Goal: Transaction & Acquisition: Purchase product/service

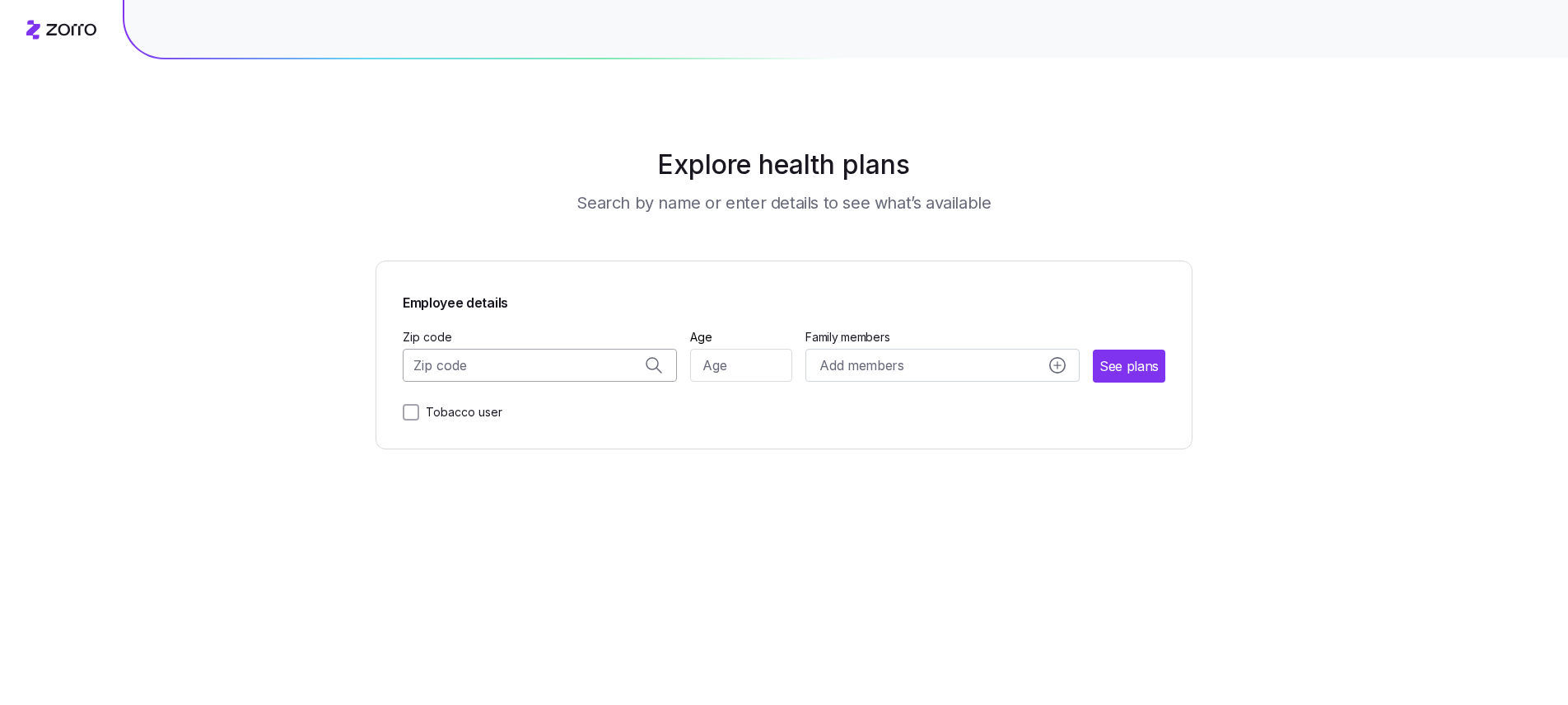
click at [576, 367] on input "Zip code" at bounding box center [540, 365] width 274 height 33
click at [571, 405] on span "11559, [GEOGRAPHIC_DATA], [GEOGRAPHIC_DATA]" at bounding box center [537, 408] width 231 height 21
type input "11559, [GEOGRAPHIC_DATA], [GEOGRAPHIC_DATA]"
click at [711, 359] on input "Age" at bounding box center [742, 365] width 103 height 33
type input "33"
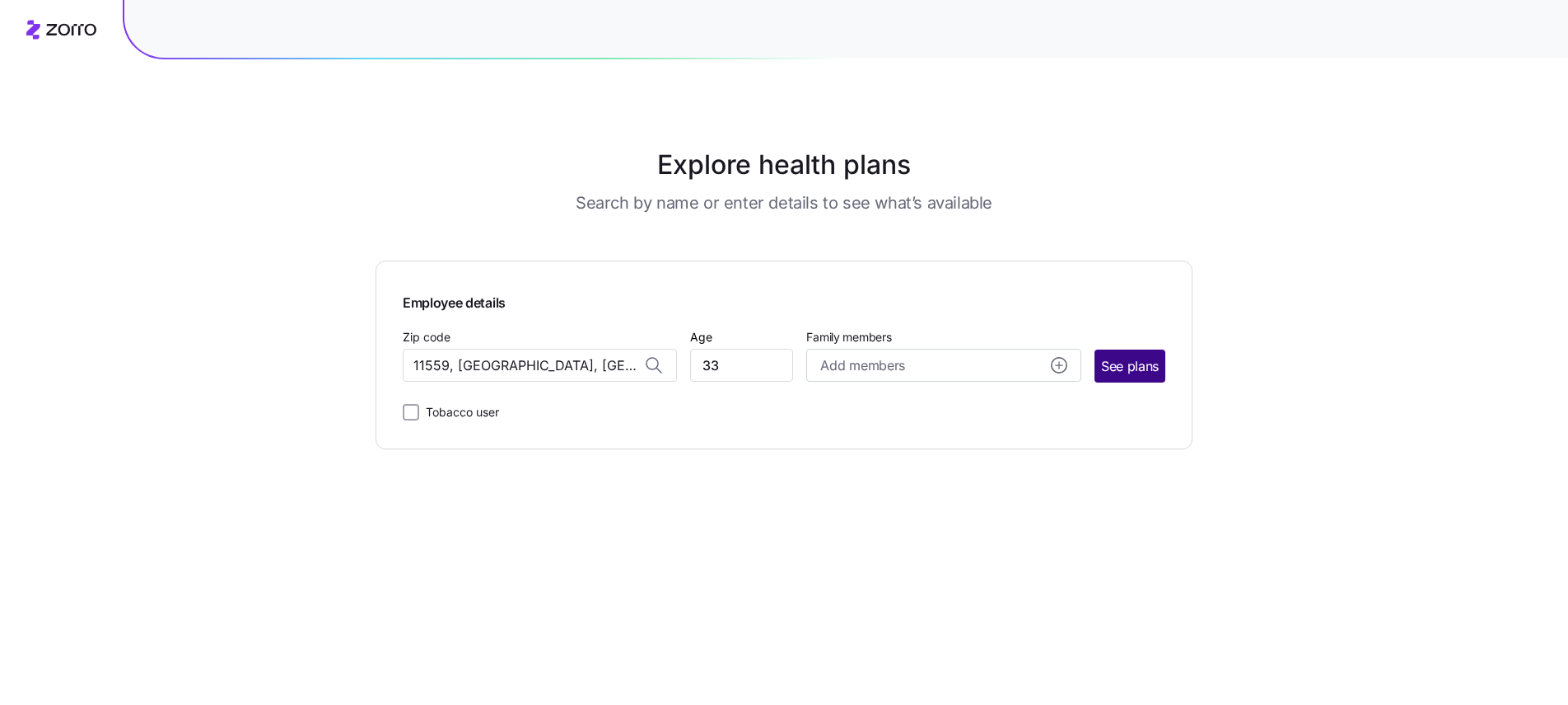
click at [1113, 365] on span "See plans" at bounding box center [1130, 366] width 58 height 21
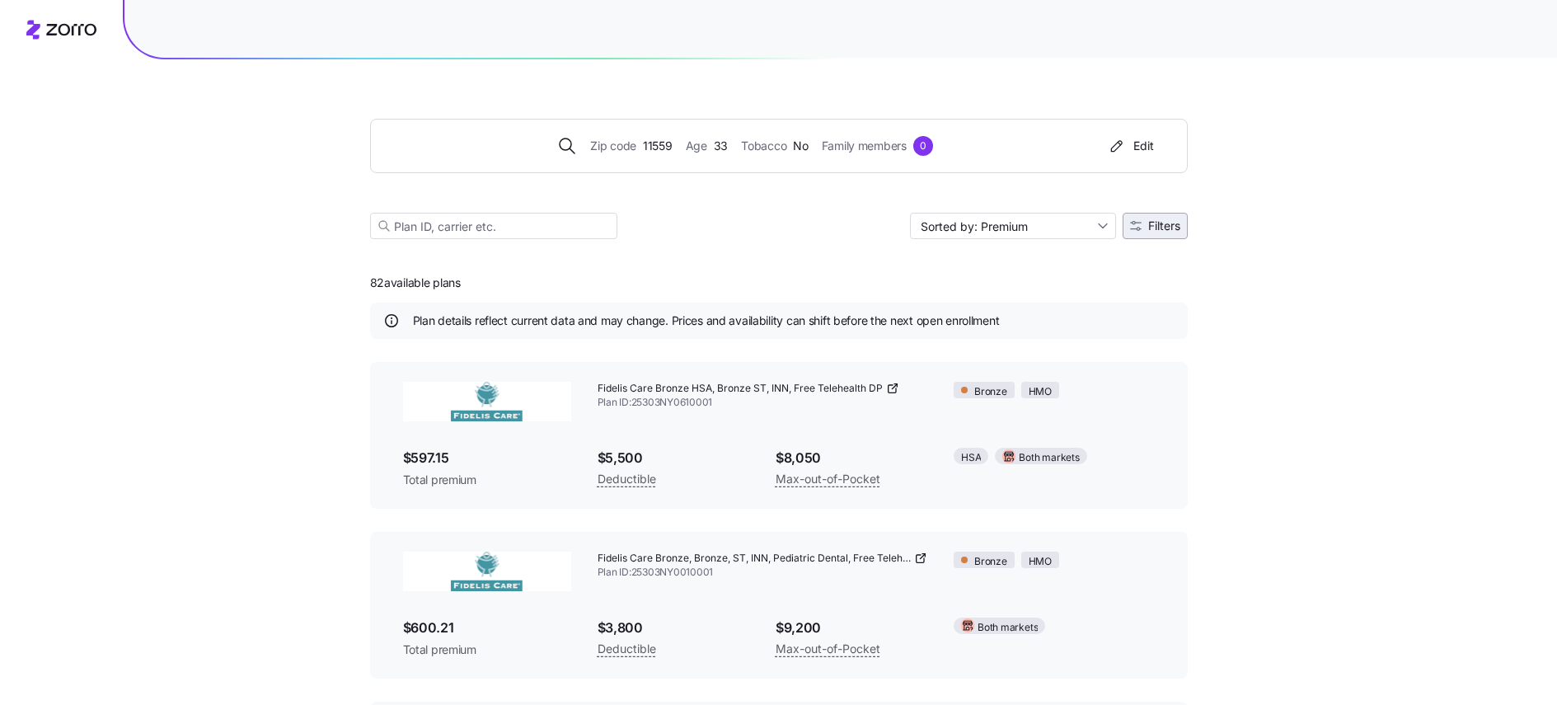
click at [1148, 225] on span "Filters" at bounding box center [1164, 226] width 32 height 12
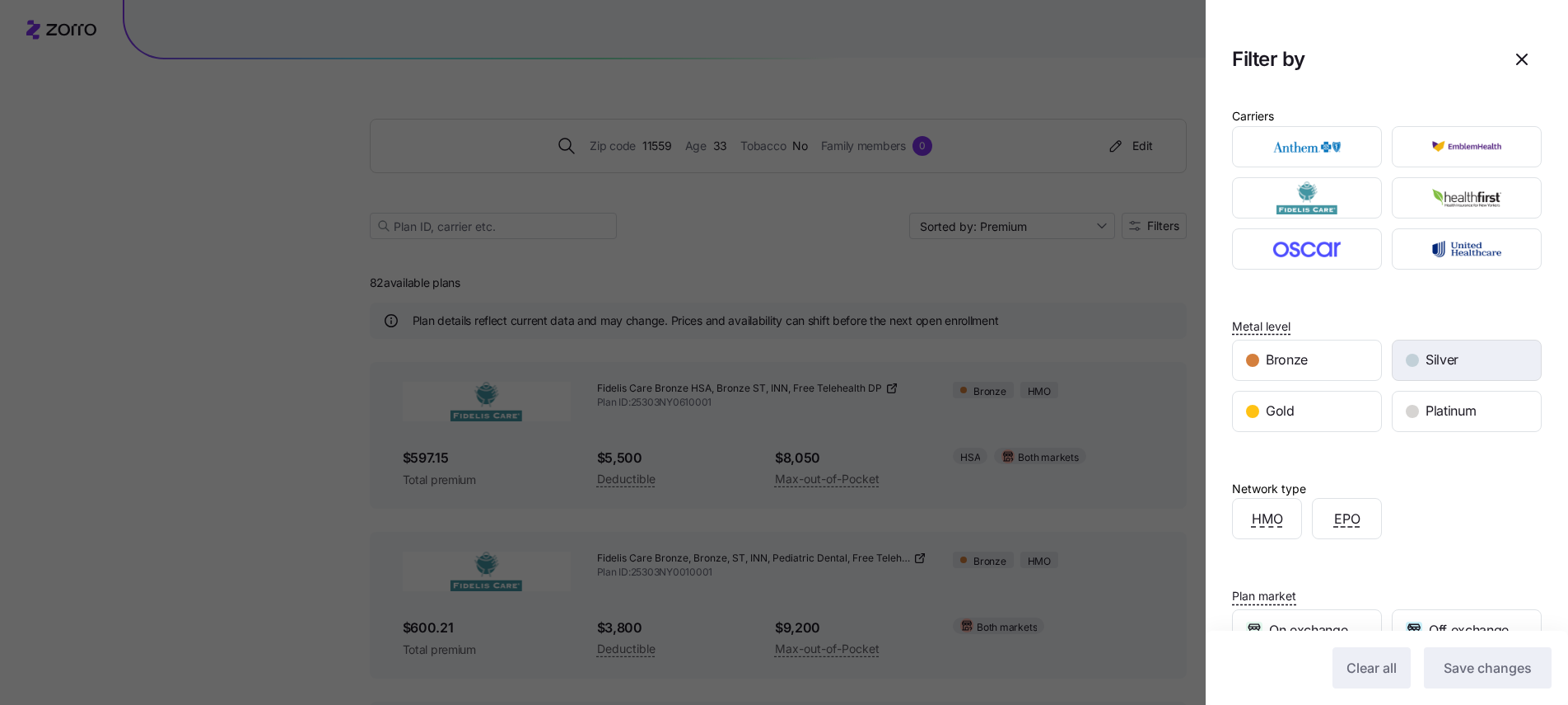
click at [1437, 366] on span "Silver" at bounding box center [1442, 359] width 33 height 21
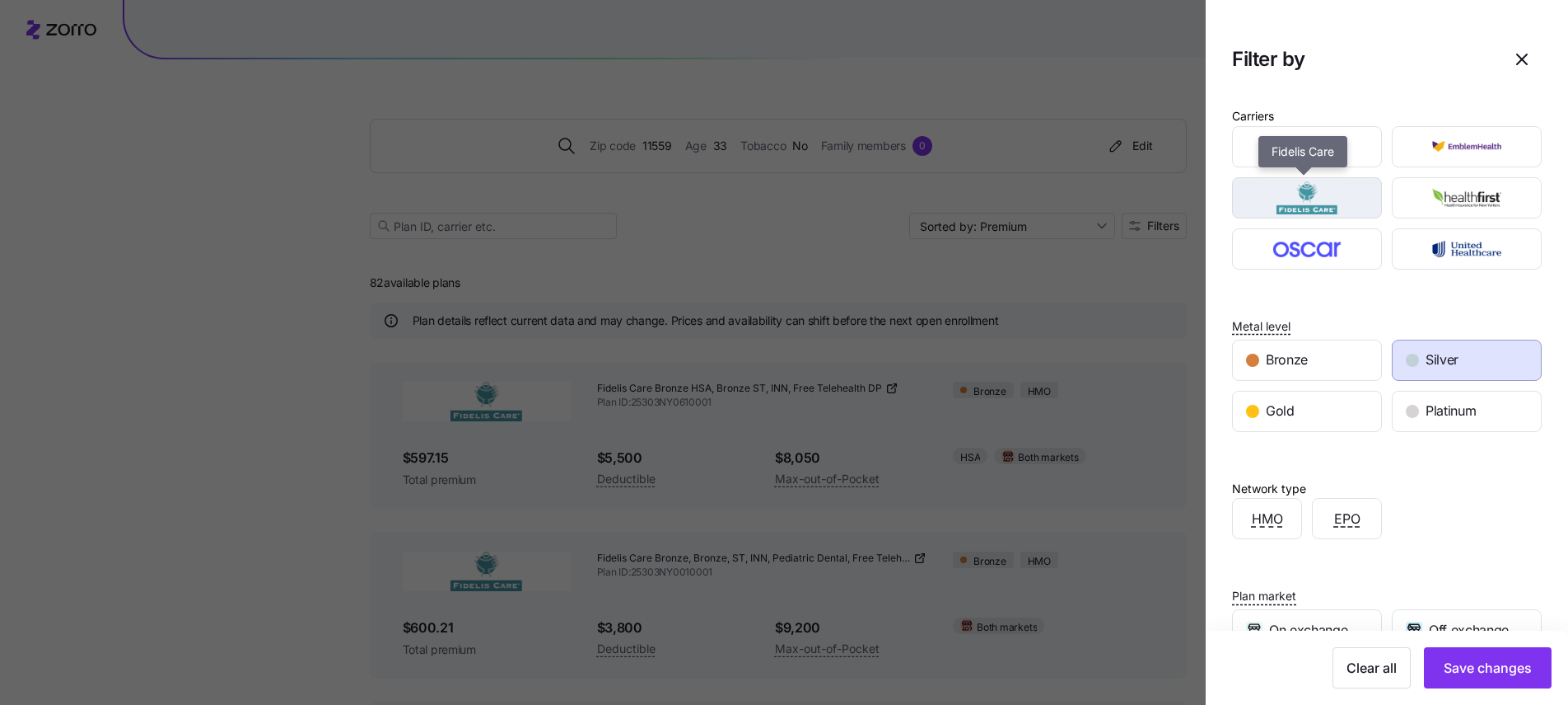
click at [1309, 198] on img "button" at bounding box center [1307, 197] width 121 height 33
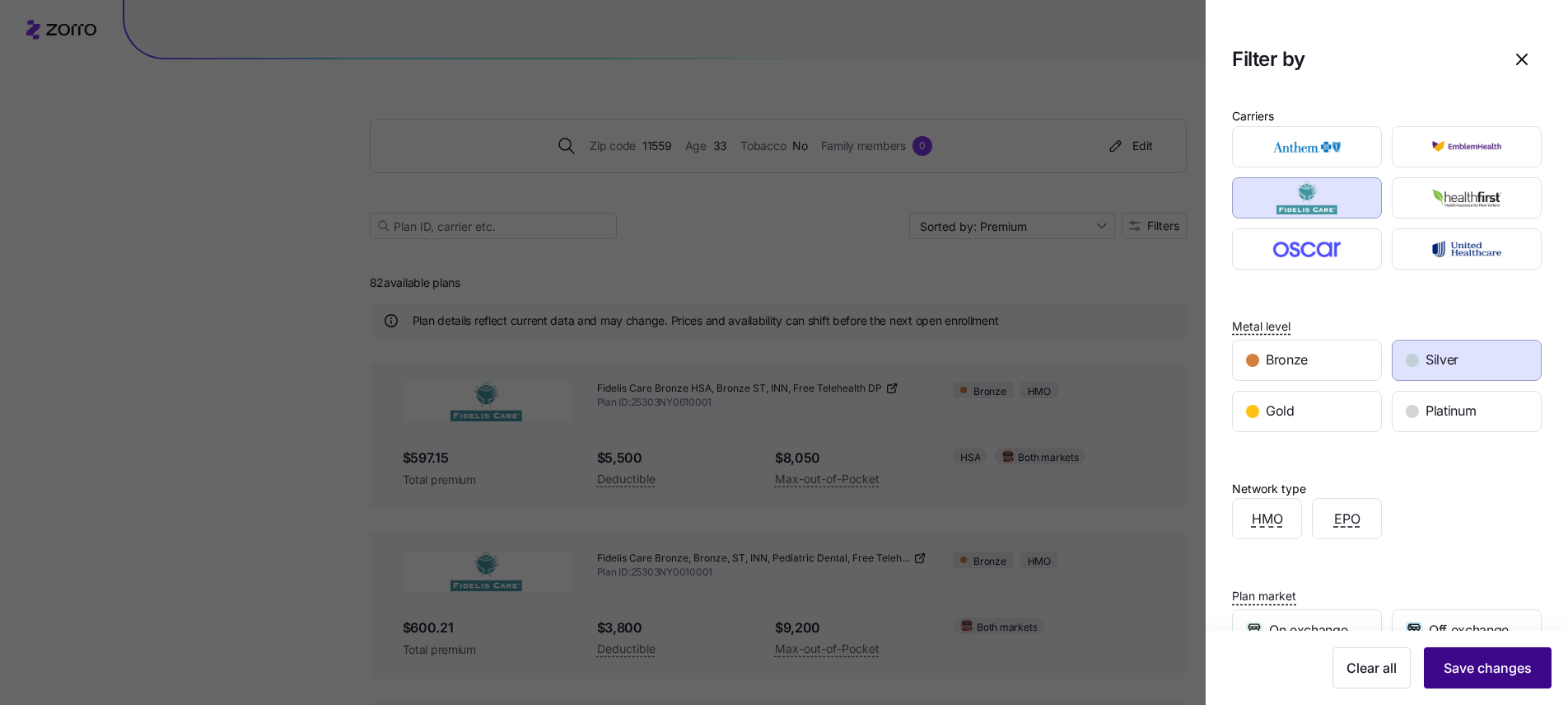
click at [1498, 667] on span "Save changes" at bounding box center [1488, 668] width 88 height 20
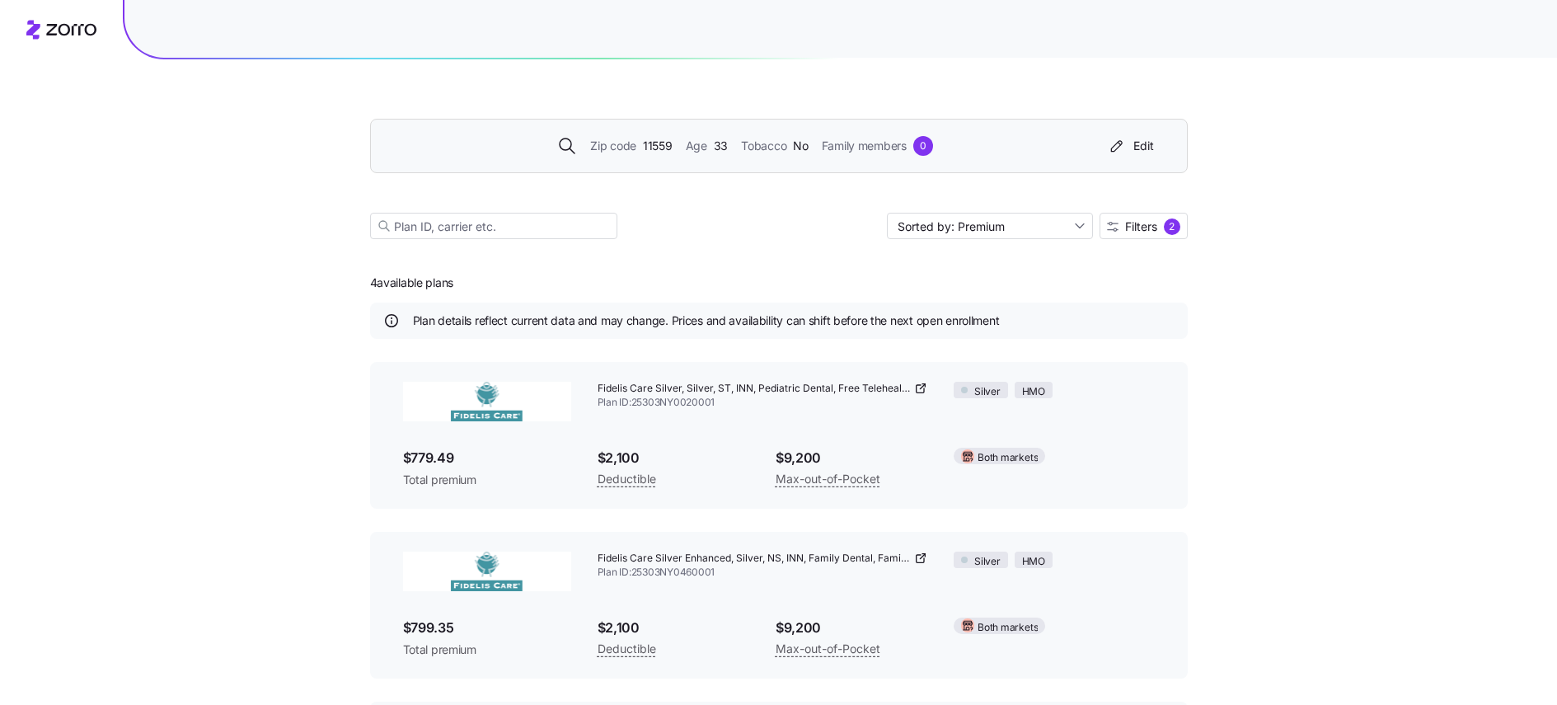
click at [650, 146] on span "11559" at bounding box center [658, 146] width 30 height 18
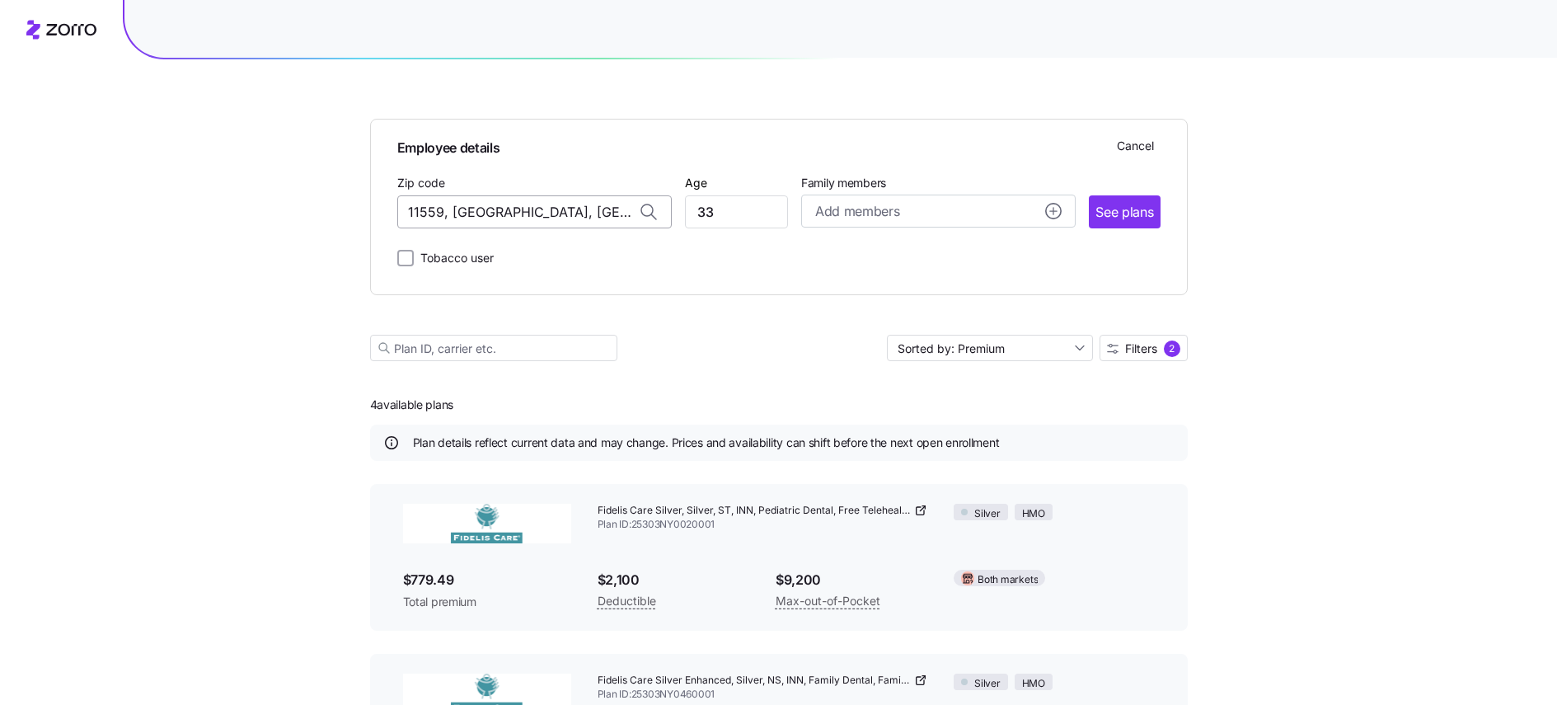
click at [476, 217] on input "11559, [GEOGRAPHIC_DATA], [GEOGRAPHIC_DATA]" at bounding box center [534, 211] width 274 height 33
click at [440, 249] on span "33433, [GEOGRAPHIC_DATA], [GEOGRAPHIC_DATA]" at bounding box center [530, 255] width 231 height 21
type input "33433, [GEOGRAPHIC_DATA], [GEOGRAPHIC_DATA]"
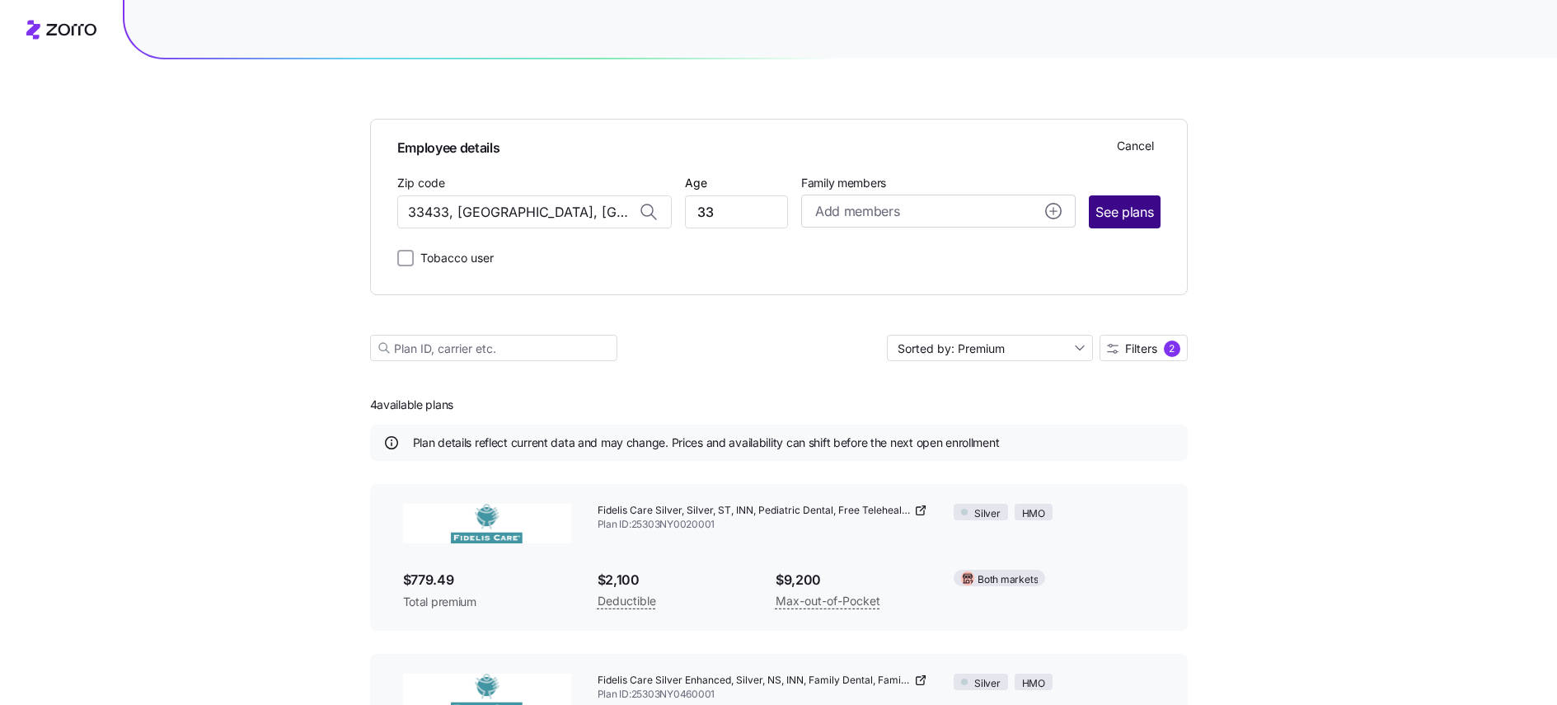
click at [1154, 208] on button "See plans" at bounding box center [1124, 211] width 71 height 33
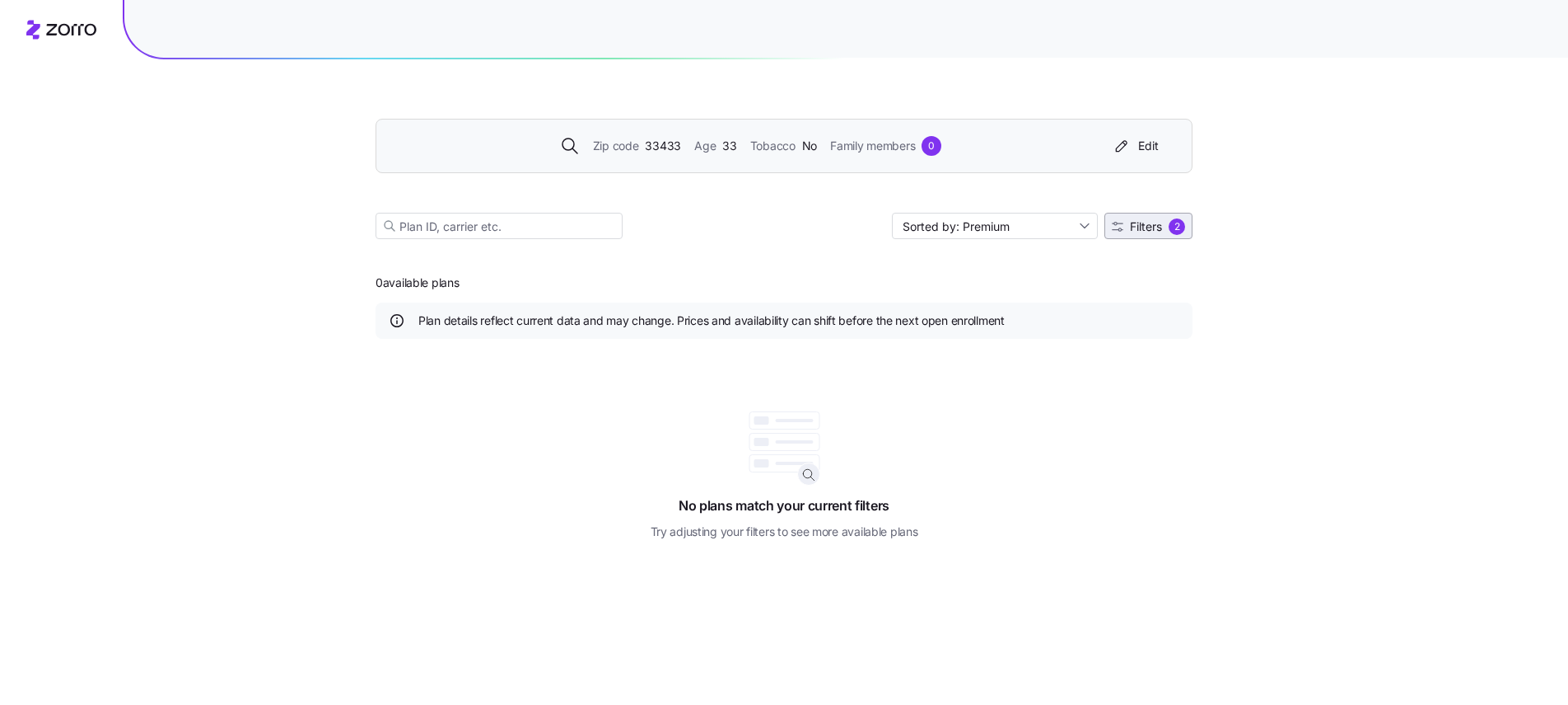
click at [1158, 224] on span "Filters" at bounding box center [1146, 227] width 32 height 12
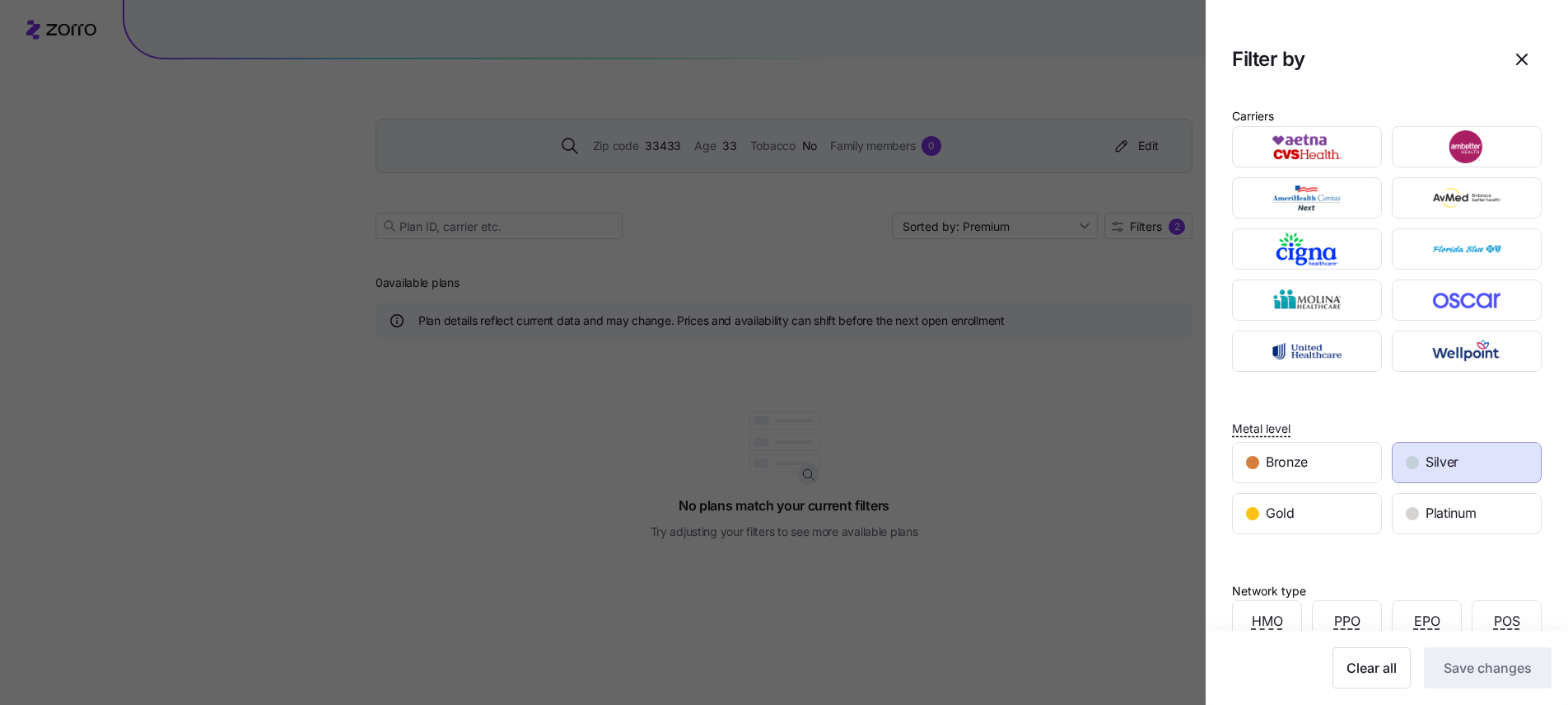
click at [1427, 465] on span "Silver" at bounding box center [1442, 462] width 33 height 21
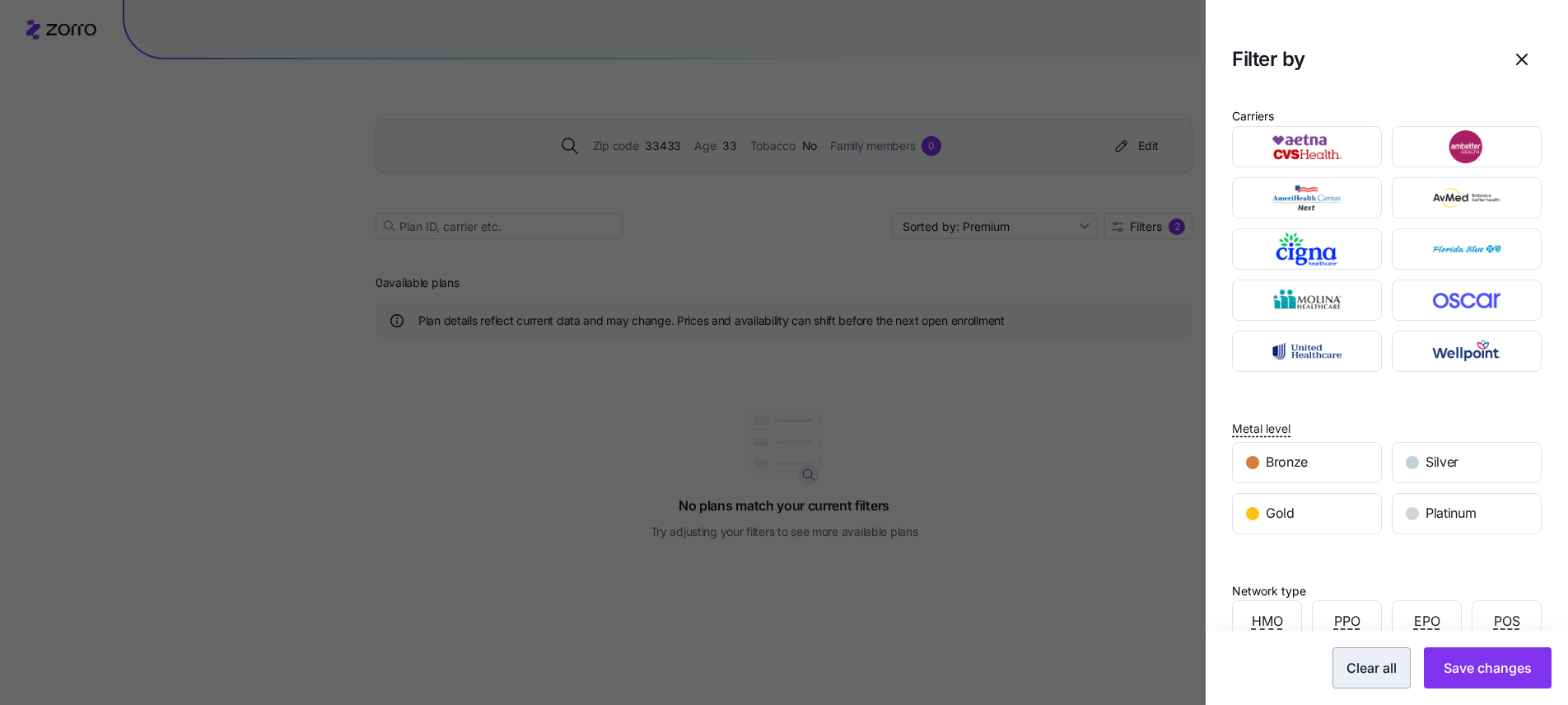
click at [1348, 665] on span "Clear all" at bounding box center [1372, 668] width 50 height 20
click at [1448, 466] on span "Silver" at bounding box center [1442, 462] width 33 height 21
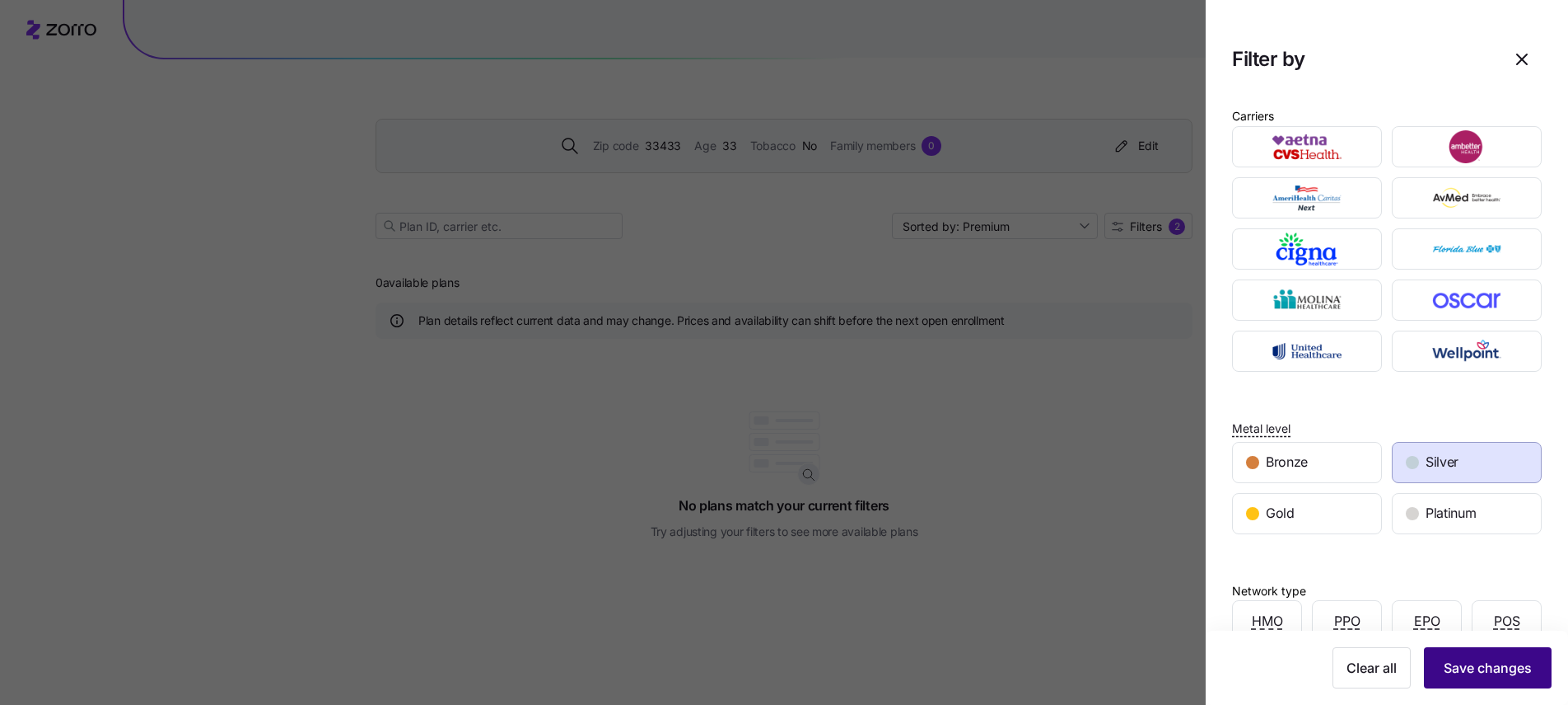
click at [1484, 674] on span "Save changes" at bounding box center [1488, 668] width 88 height 20
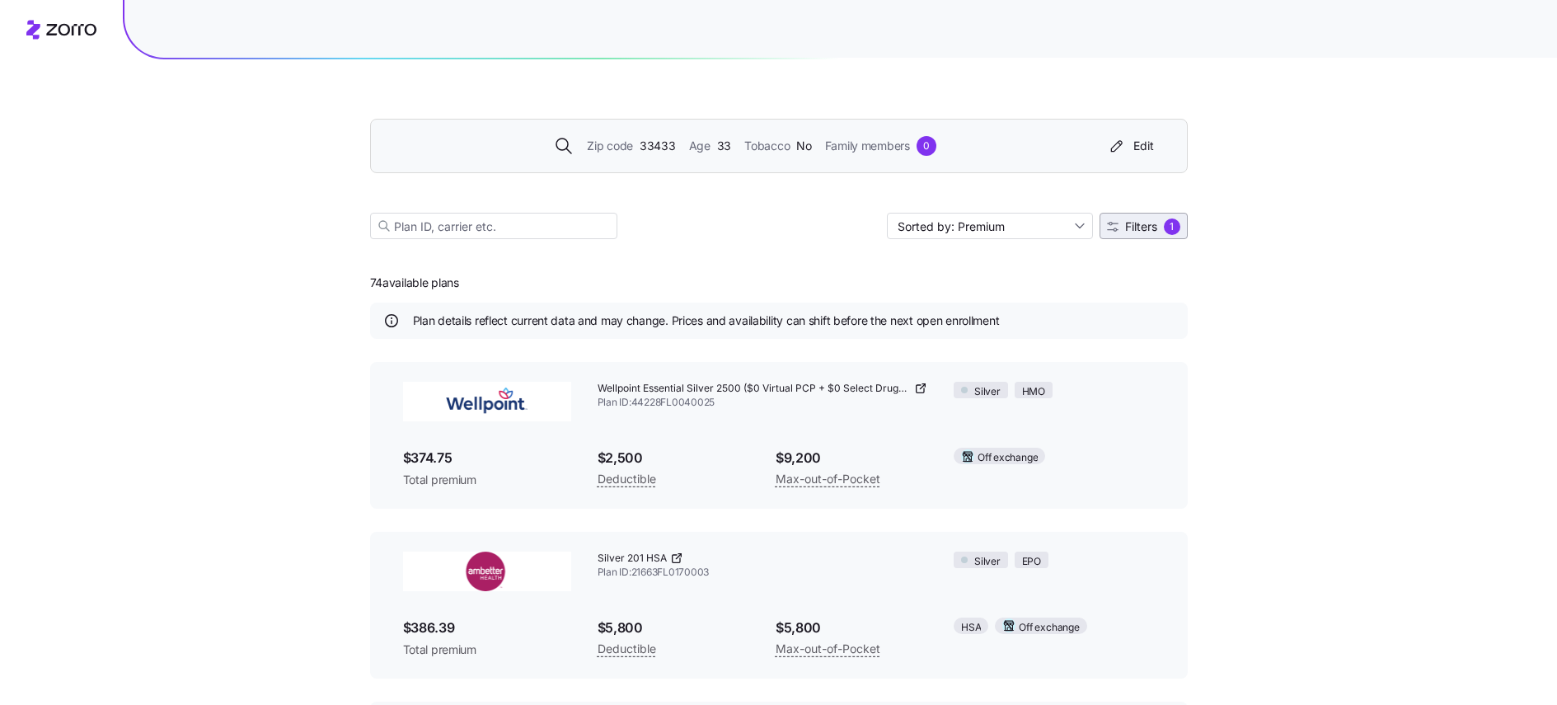
click at [1155, 223] on span "Filters" at bounding box center [1141, 227] width 32 height 12
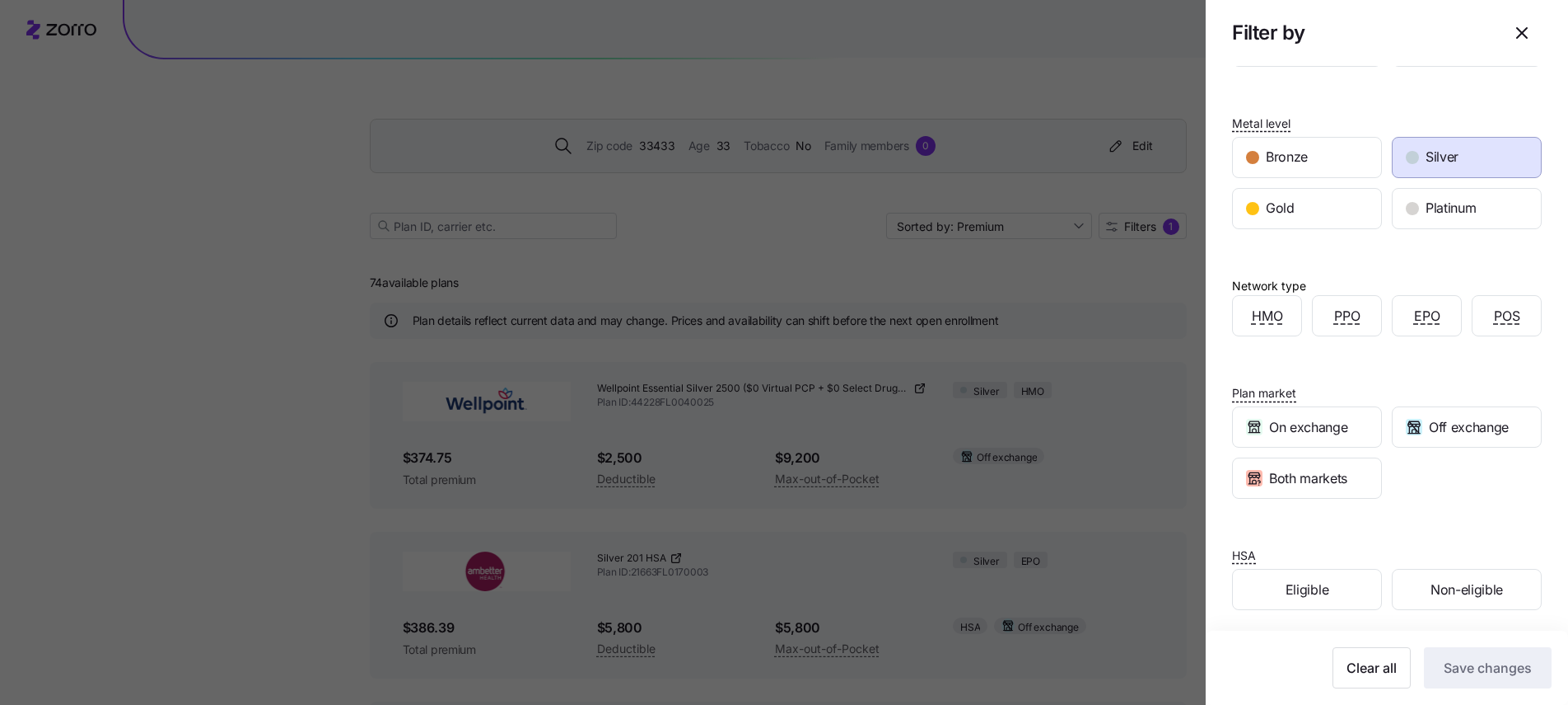
scroll to position [311, 0]
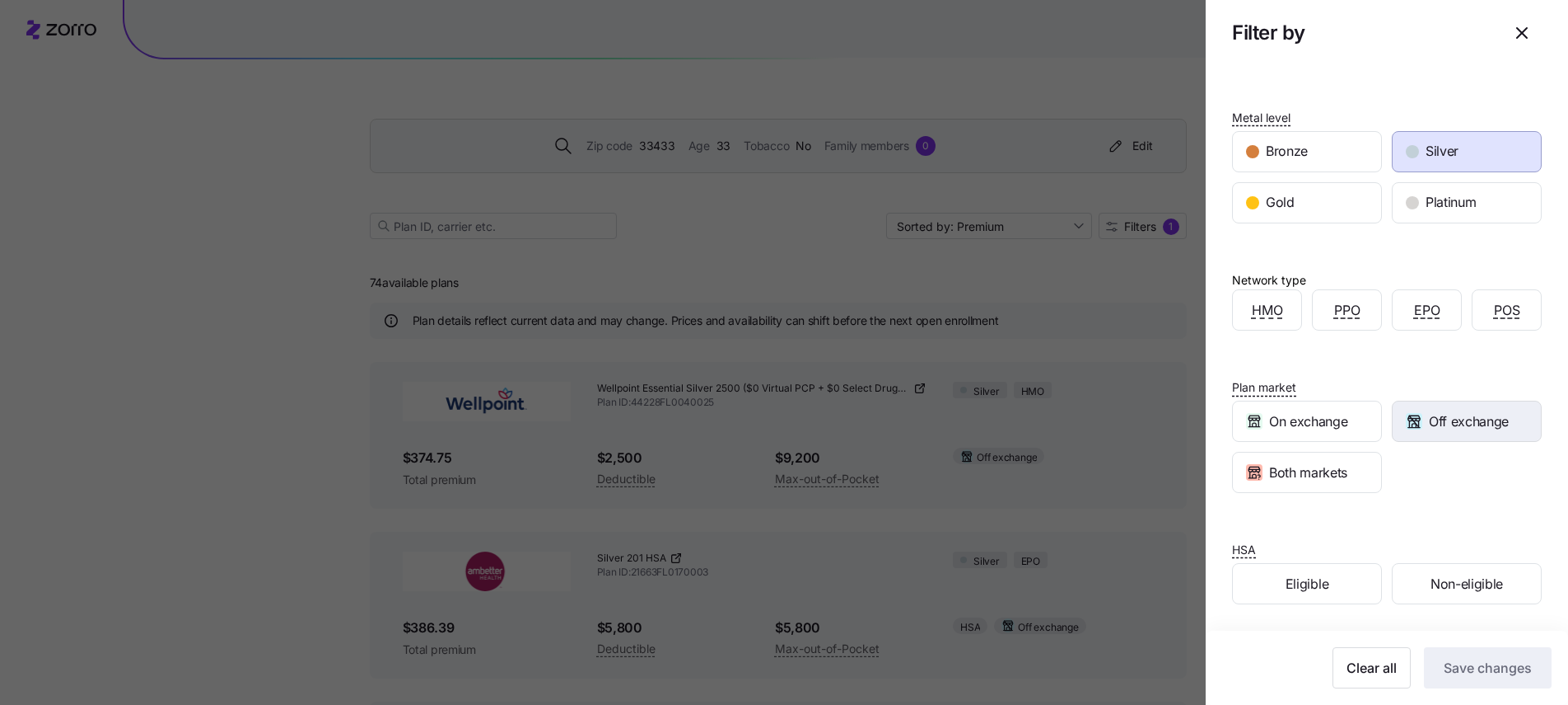
click at [1440, 429] on span "Off exchange" at bounding box center [1469, 421] width 80 height 21
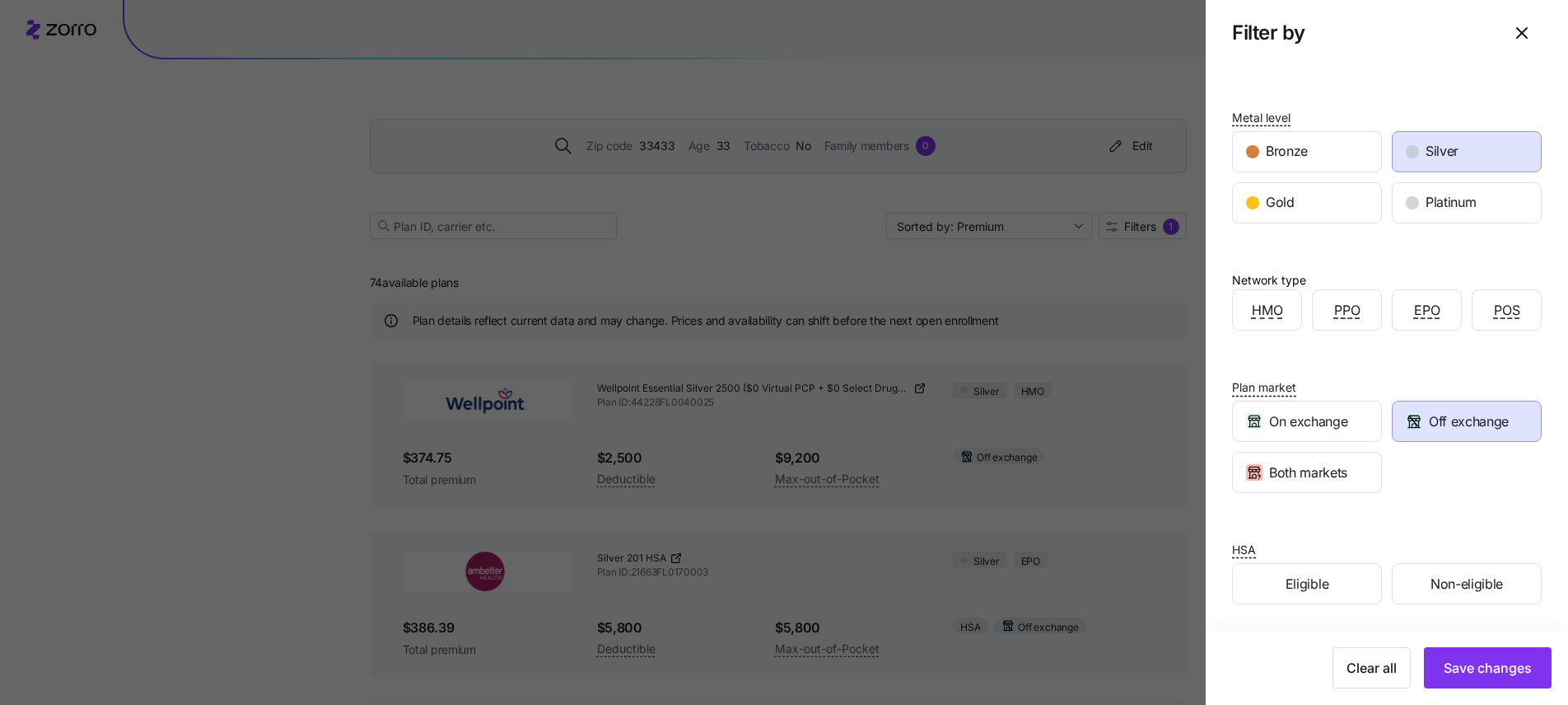
click at [1429, 425] on span "Off exchange" at bounding box center [1469, 421] width 80 height 21
click at [1452, 430] on span "Off exchange" at bounding box center [1469, 421] width 80 height 21
click at [1486, 658] on span "Save changes" at bounding box center [1488, 668] width 88 height 20
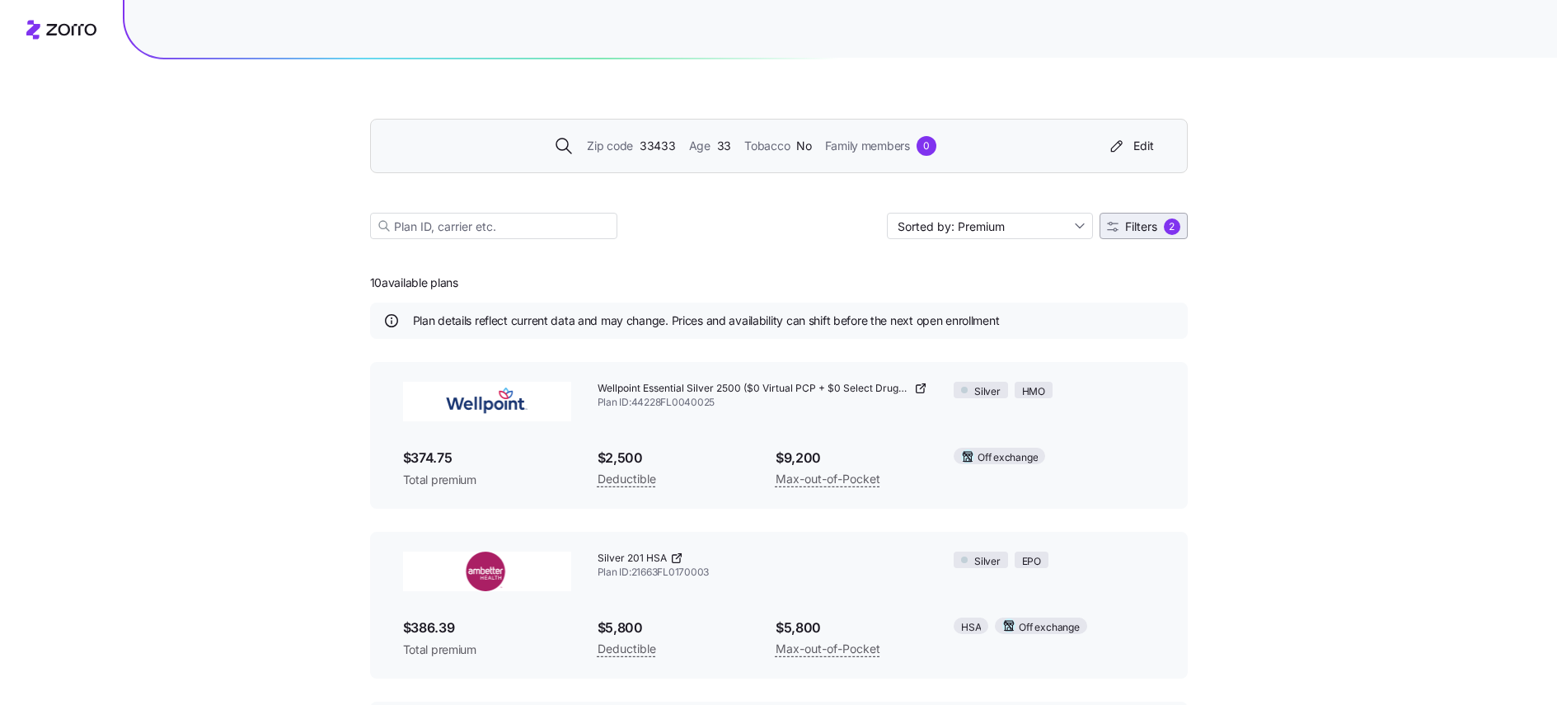
click at [1148, 234] on span "Filters 2" at bounding box center [1143, 226] width 73 height 16
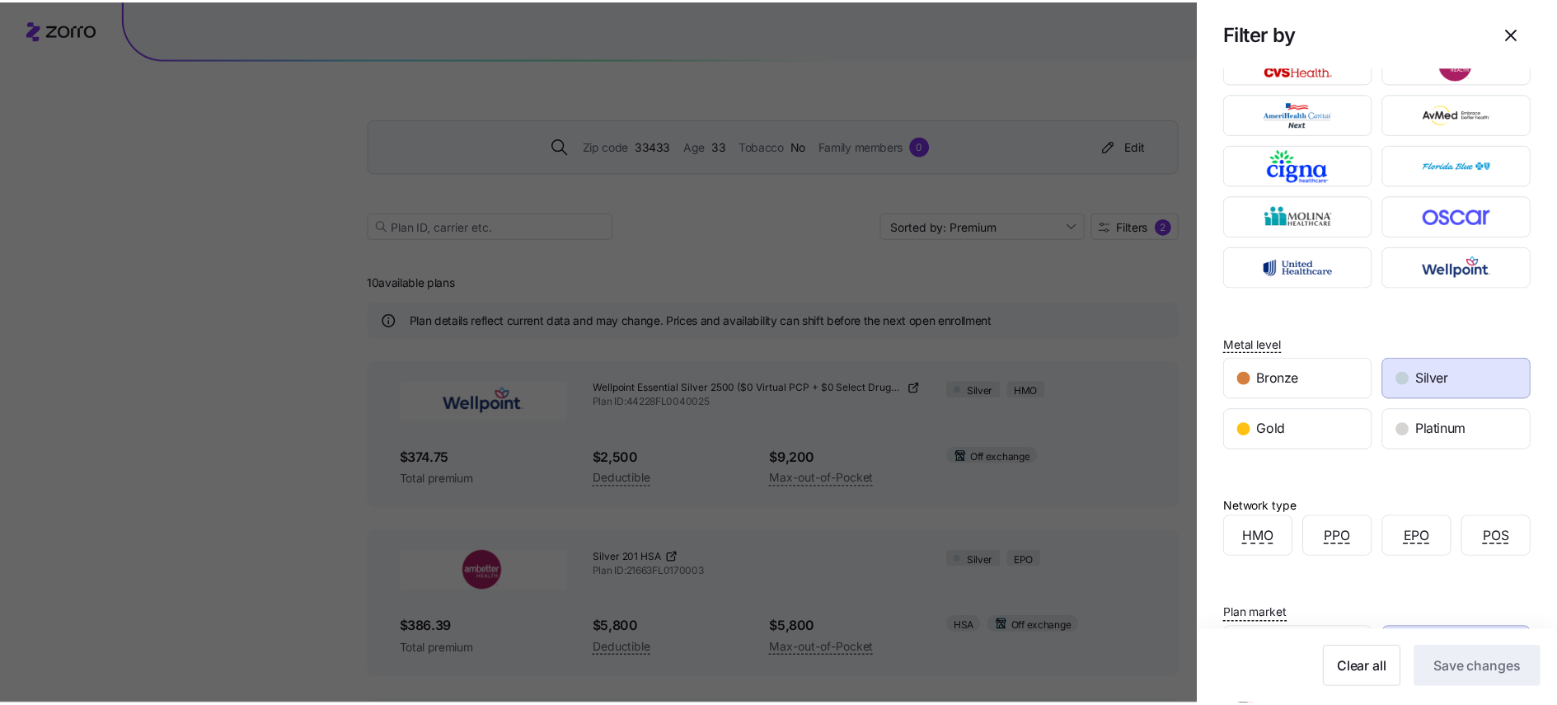
scroll to position [110, 0]
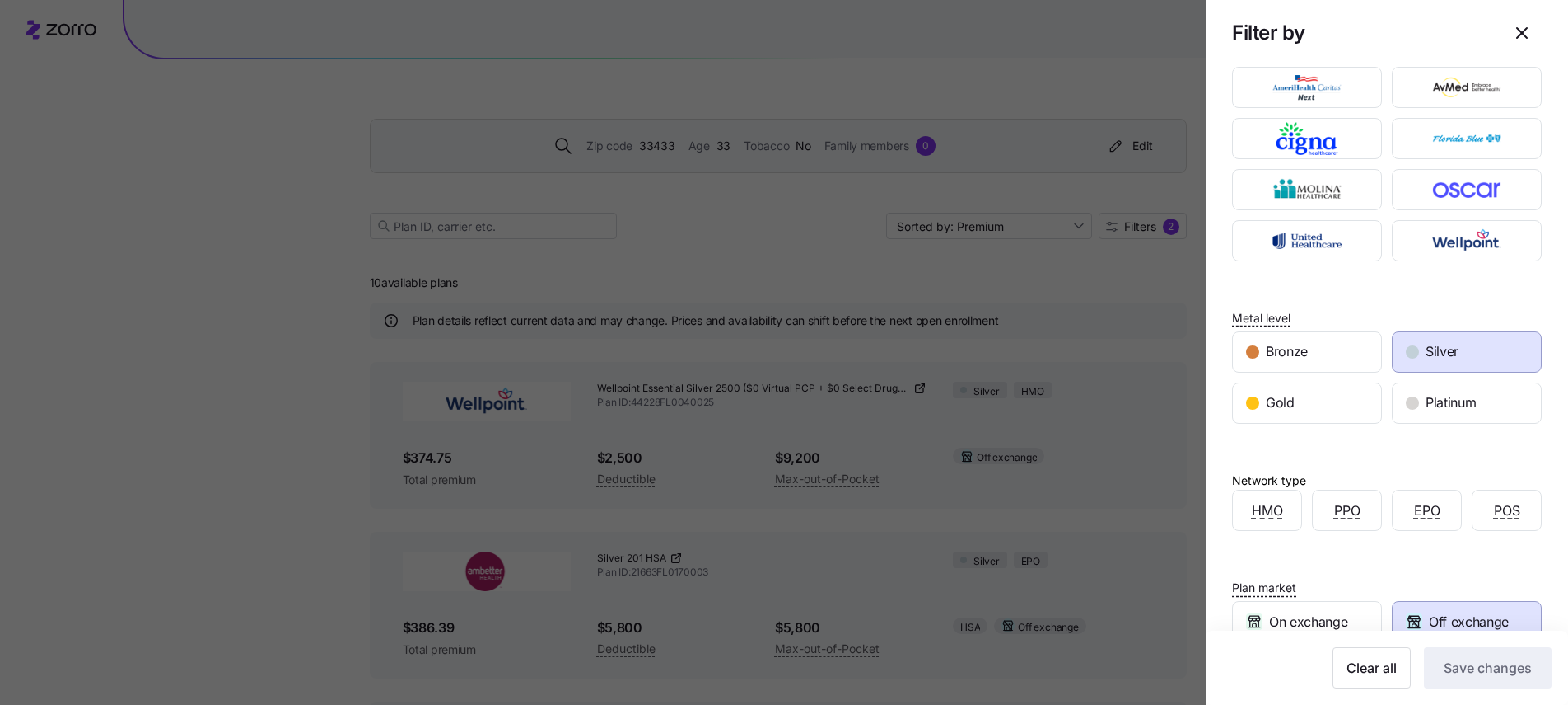
click at [1152, 537] on div at bounding box center [784, 352] width 1568 height 705
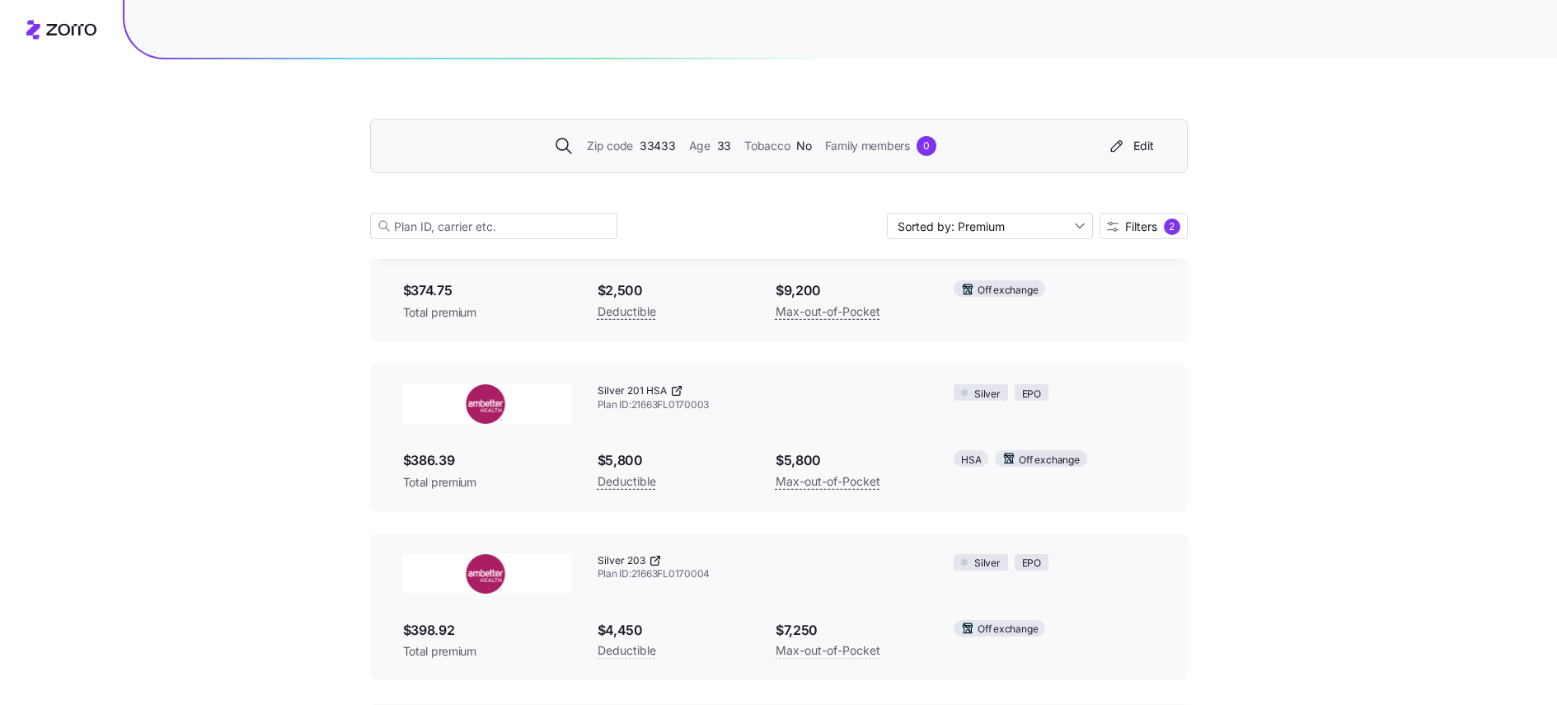
scroll to position [251, 0]
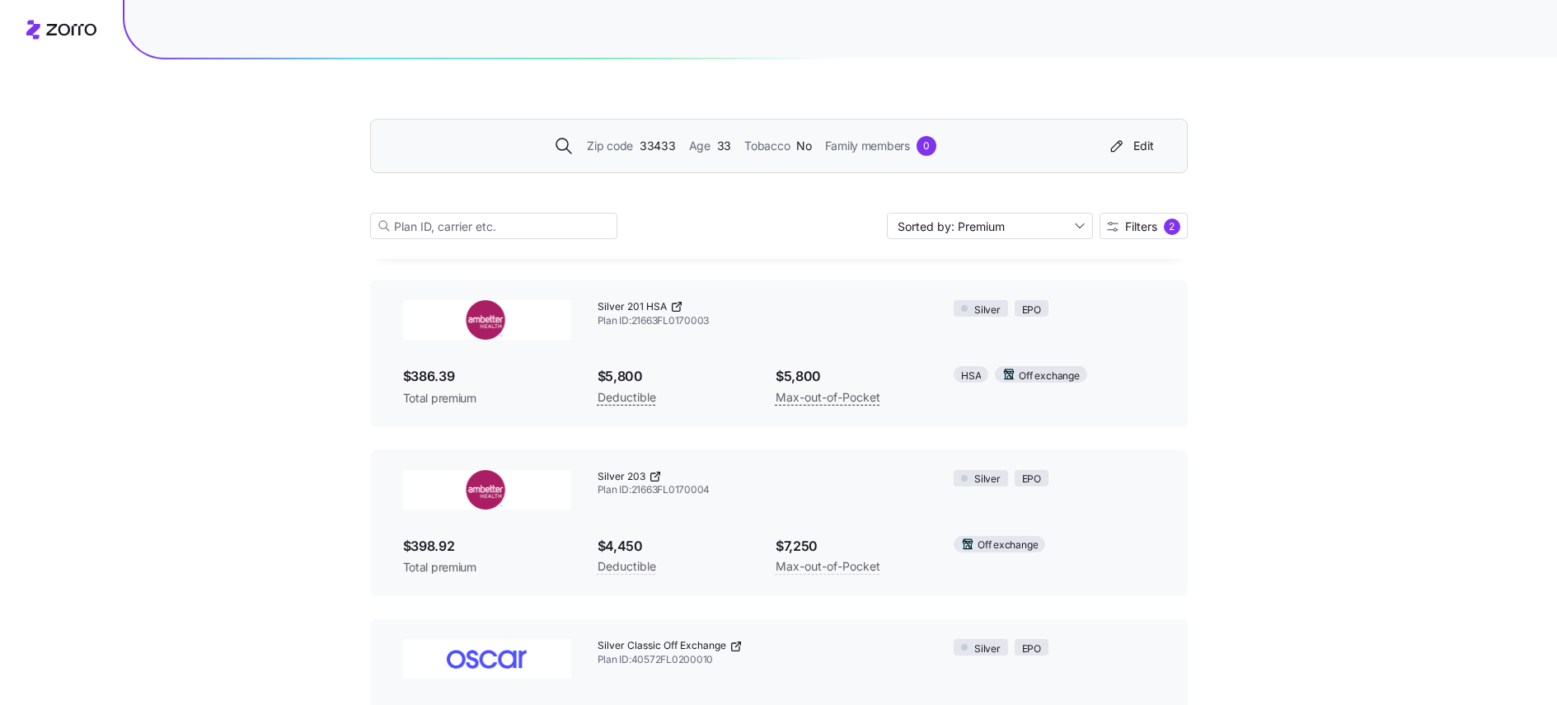
click at [672, 306] on icon at bounding box center [676, 306] width 13 height 13
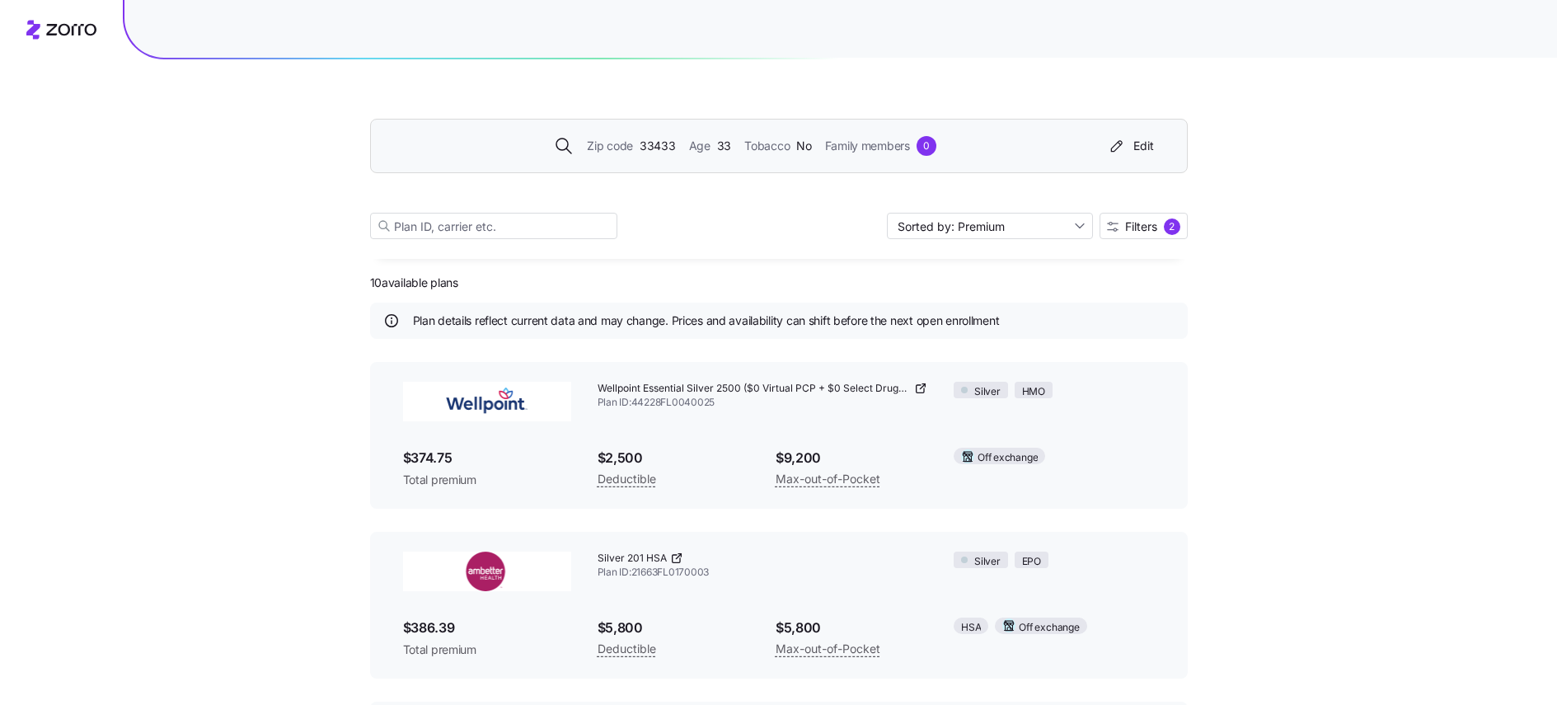
scroll to position [18, 0]
